Goal: Obtain resource: Download file/media

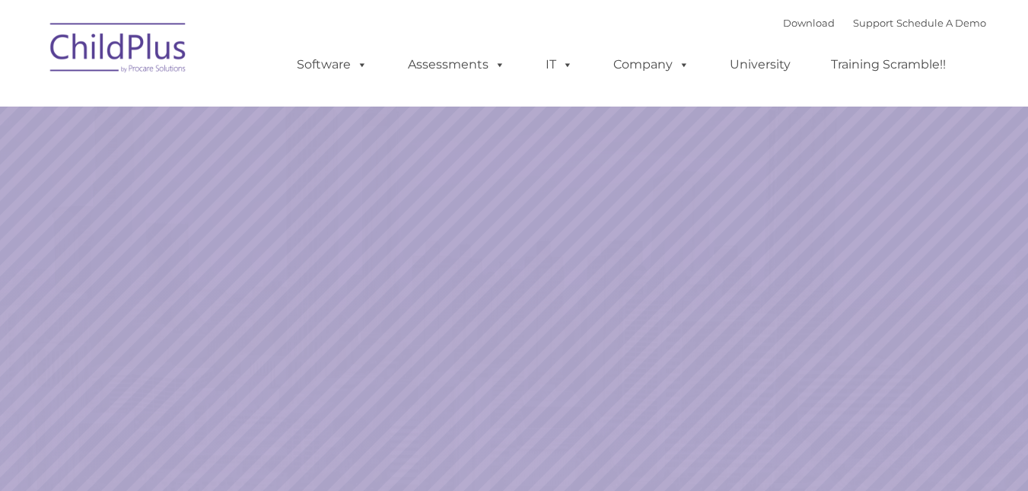
select select "MEDIUM"
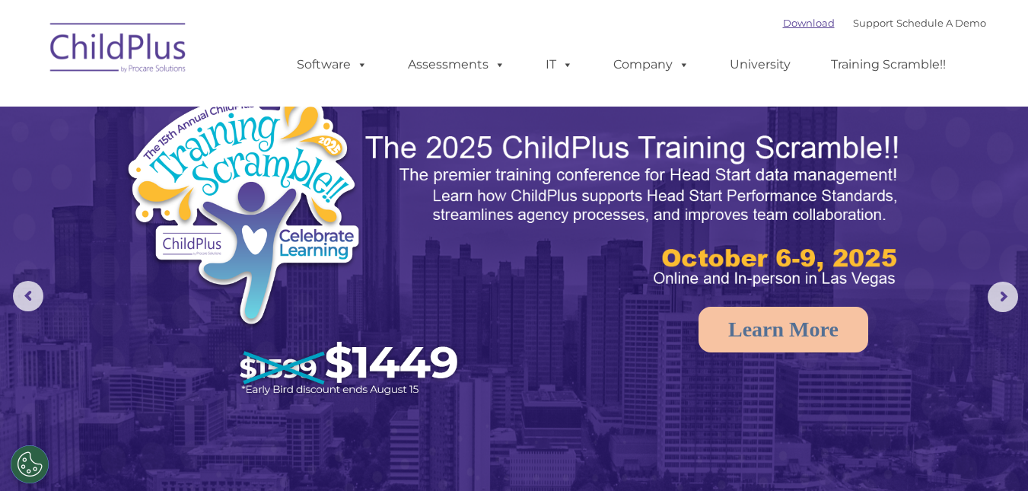
click at [798, 21] on link "Download" at bounding box center [809, 23] width 52 height 12
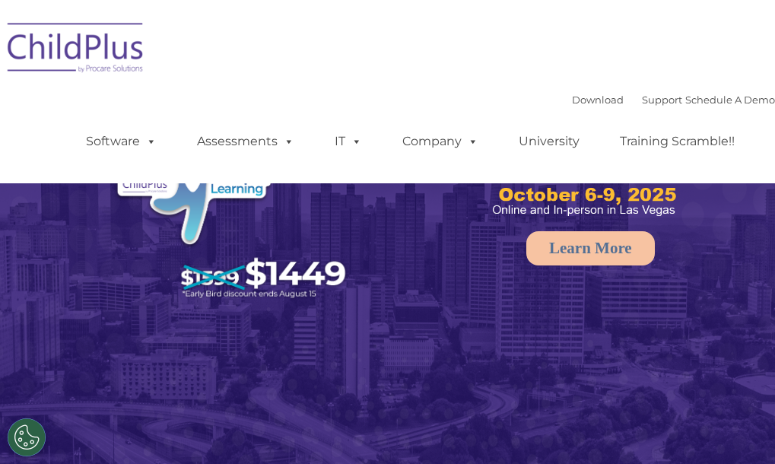
select select "MEDIUM"
click at [572, 100] on link "Download" at bounding box center [598, 100] width 52 height 12
